Goal: Information Seeking & Learning: Learn about a topic

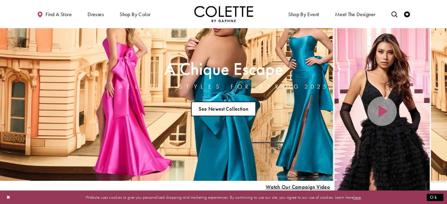
click at [243, 103] on link "See Newest Collection" at bounding box center [223, 109] width 65 height 15
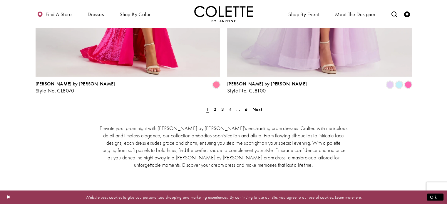
scroll to position [1237, 0]
click at [214, 106] on span "2" at bounding box center [215, 109] width 3 height 6
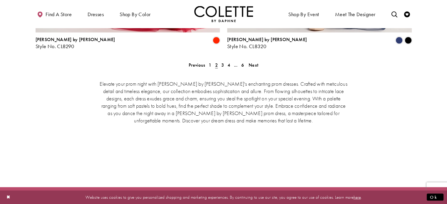
scroll to position [1281, 0]
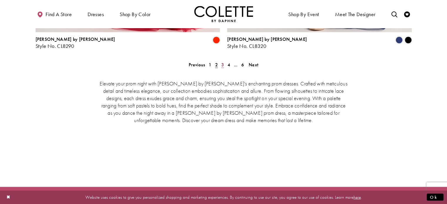
click at [223, 62] on span "3" at bounding box center [222, 65] width 3 height 6
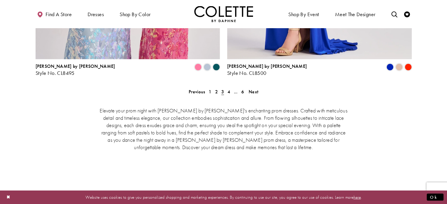
scroll to position [1254, 0]
click at [231, 88] on link "4" at bounding box center [229, 92] width 6 height 9
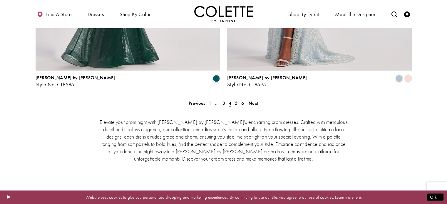
scroll to position [1243, 0]
click at [235, 100] on span "5" at bounding box center [236, 103] width 3 height 6
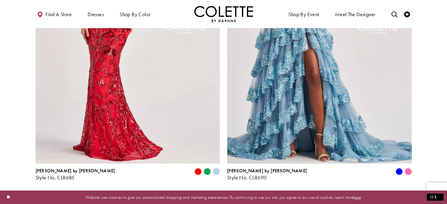
scroll to position [1224, 0]
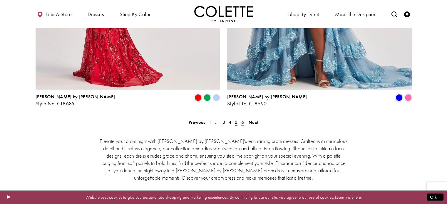
click at [243, 119] on span "6" at bounding box center [242, 122] width 3 height 6
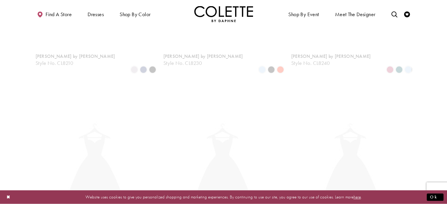
scroll to position [151, 0]
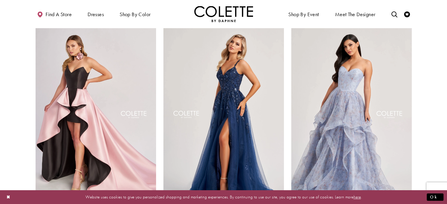
click at [243, 91] on img "Visit Colette by Daphne Style No. CL8060 Page" at bounding box center [223, 115] width 120 height 175
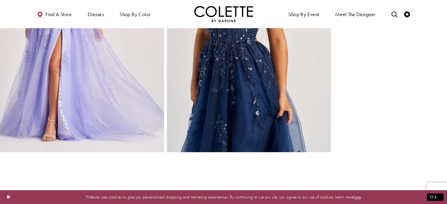
scroll to position [622, 0]
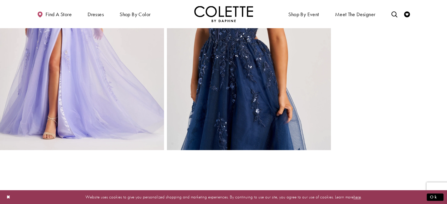
click at [186, 121] on img "Full size Style CL8060 Colette by Daphne #5 Navy Blue frontface vertical croppe…" at bounding box center [249, 27] width 164 height 246
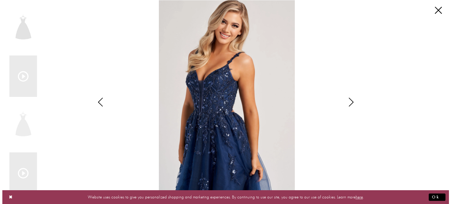
scroll to position [629, 0]
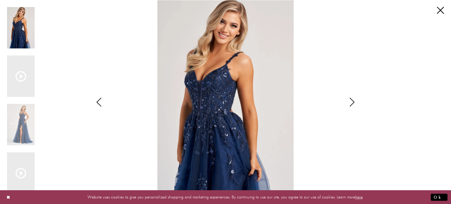
click at [354, 100] on icon "Style CL8060 Colette by Daphne Views dialog" at bounding box center [352, 102] width 15 height 9
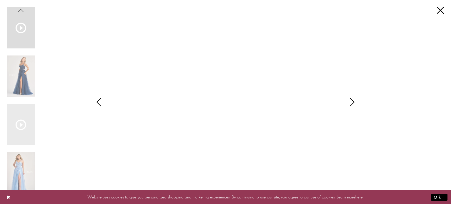
click at [354, 100] on icon "Style CL8060 Colette by Daphne Views dialog" at bounding box center [352, 102] width 15 height 9
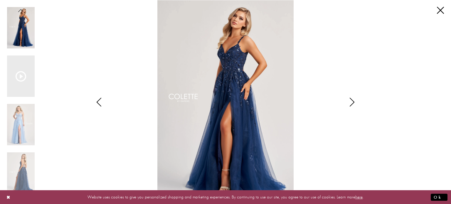
click at [354, 100] on icon "Style CL8060 Colette by Daphne Views dialog" at bounding box center [352, 102] width 15 height 9
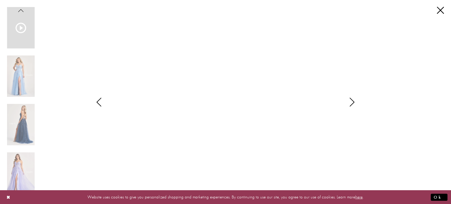
click at [436, 14] on div "**********" at bounding box center [225, 102] width 437 height 204
click at [441, 9] on link "Close" at bounding box center [440, 10] width 7 height 7
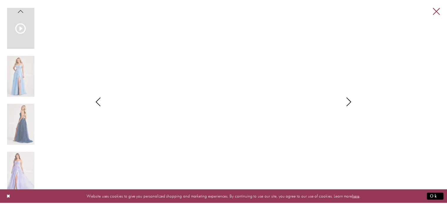
scroll to position [622, 0]
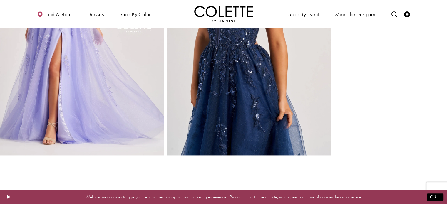
click at [270, 104] on img "Full size Style CL8060 Colette by Daphne #5 Navy Blue frontface vertical croppe…" at bounding box center [249, 32] width 164 height 246
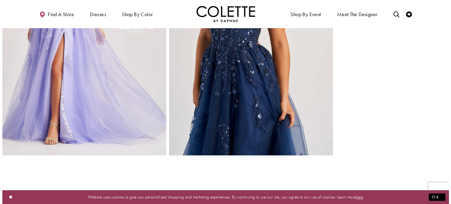
scroll to position [624, 0]
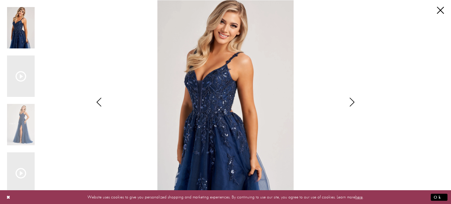
click at [364, 104] on div "Pause autoplay Previous Slide Next Slide 0 1 2 3 4 5 6 Video Player is loading.…" at bounding box center [225, 102] width 437 height 204
click at [351, 99] on icon "Style CL8060 Colette by Daphne Views dialog" at bounding box center [352, 102] width 15 height 9
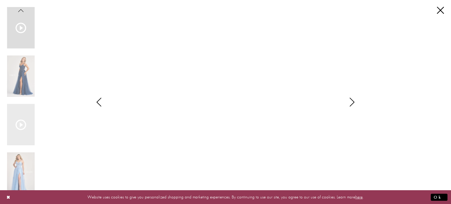
click at [351, 99] on icon "Style CL8060 Colette by Daphne Views dialog" at bounding box center [352, 102] width 15 height 9
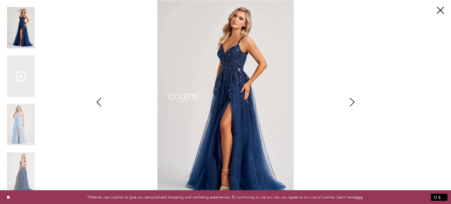
click at [351, 99] on icon "Style CL8060 Colette by Daphne Views dialog" at bounding box center [352, 102] width 15 height 9
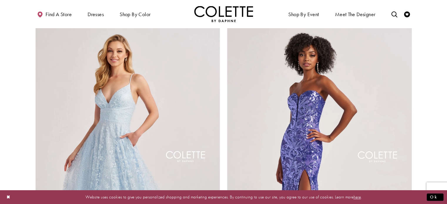
scroll to position [804, 0]
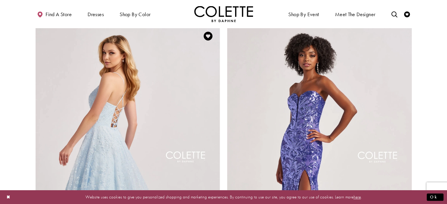
click at [179, 69] on img "Visit Colette by Daphne Style No. CL8650 Page" at bounding box center [128, 158] width 185 height 268
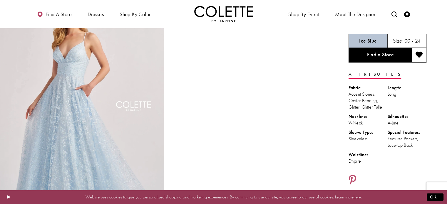
scroll to position [42, 0]
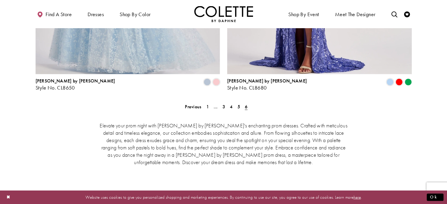
scroll to position [1022, 0]
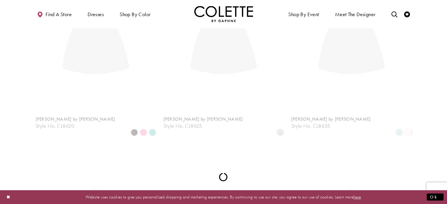
scroll to position [151, 0]
